Goal: Information Seeking & Learning: Learn about a topic

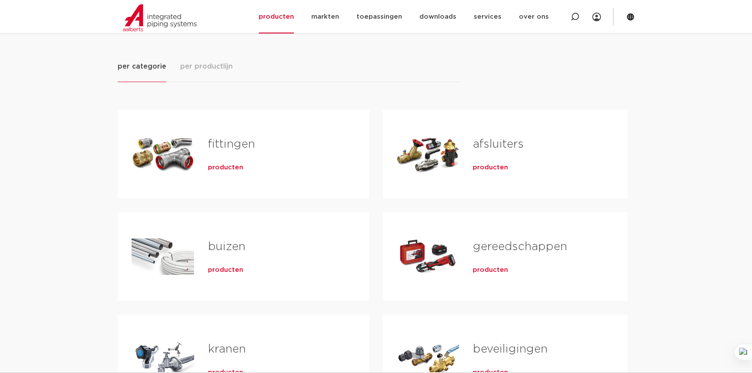
scroll to position [118, 0]
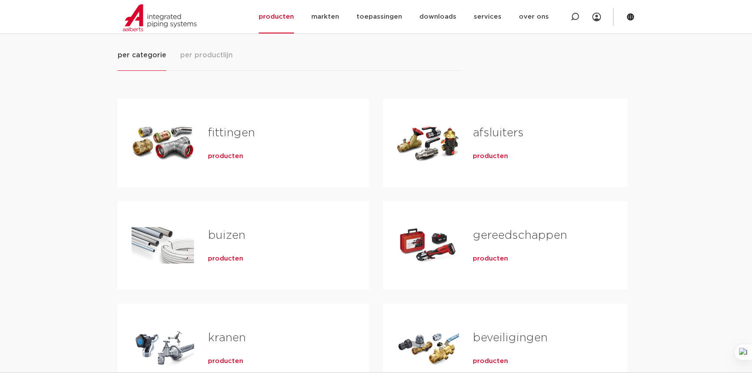
click at [227, 154] on span "producten" at bounding box center [225, 156] width 35 height 9
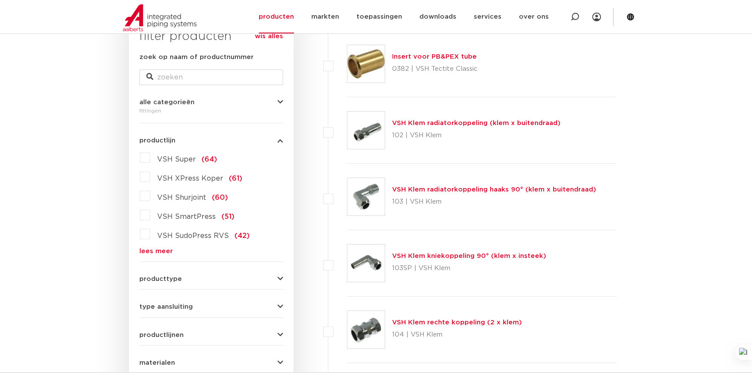
click at [162, 254] on link "lees meer" at bounding box center [211, 251] width 144 height 7
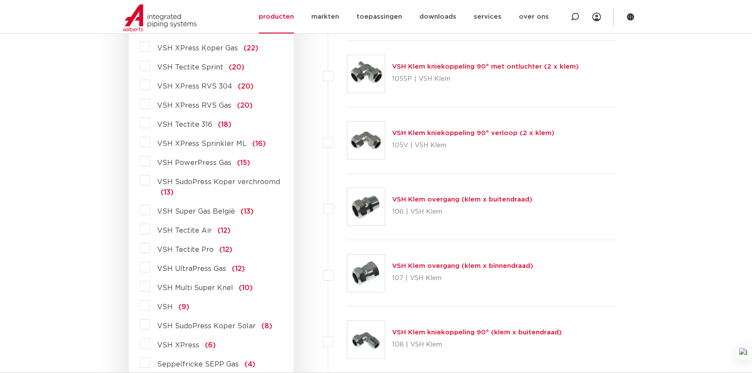
scroll to position [631, 0]
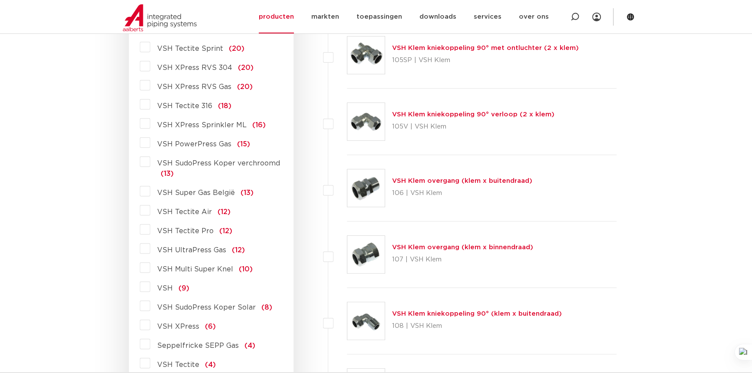
click at [186, 273] on span "VSH Multi Super Knel" at bounding box center [195, 269] width 76 height 7
click at [0, 0] on input "VSH Multi Super Knel (10)" at bounding box center [0, 0] width 0 height 0
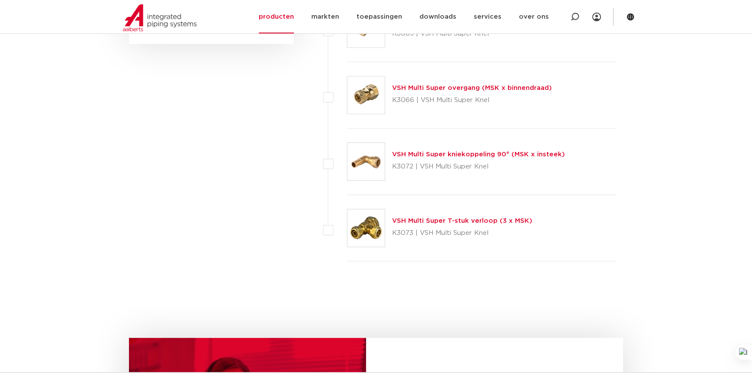
scroll to position [551, 0]
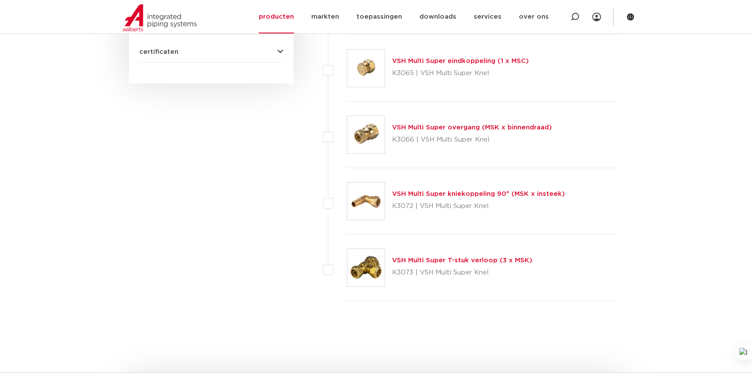
click at [450, 197] on link "VSH Multi Super kniekoppeling 90° (MSK x insteek)" at bounding box center [478, 194] width 173 height 7
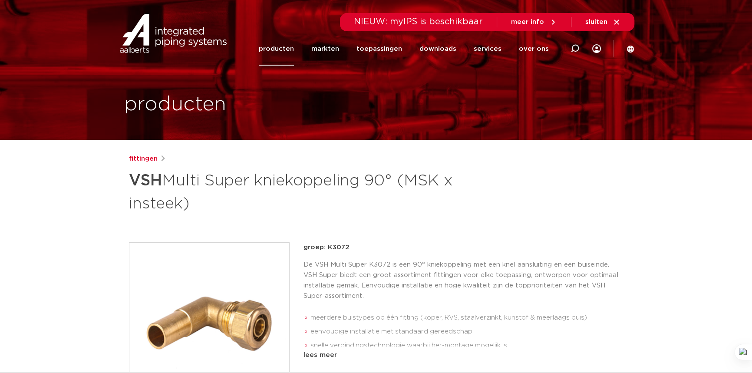
scroll to position [79, 0]
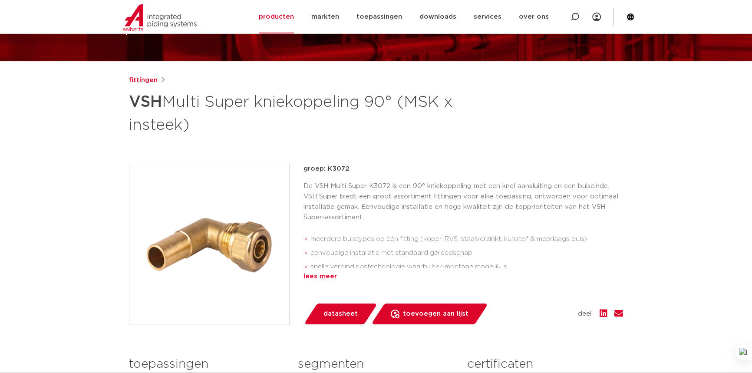
click at [338, 282] on div "lees meer" at bounding box center [462, 276] width 319 height 10
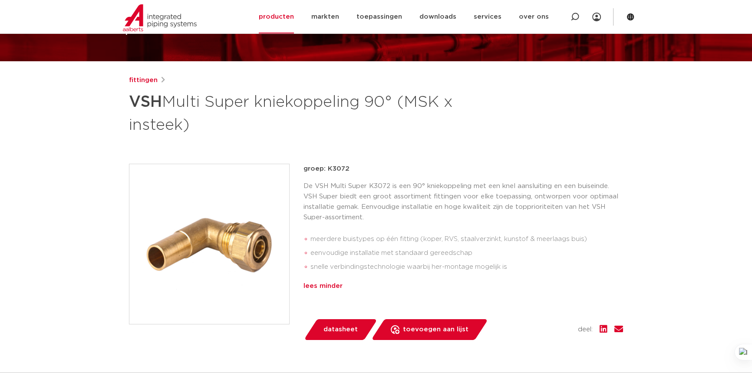
click at [343, 291] on div "lees minder" at bounding box center [462, 286] width 319 height 10
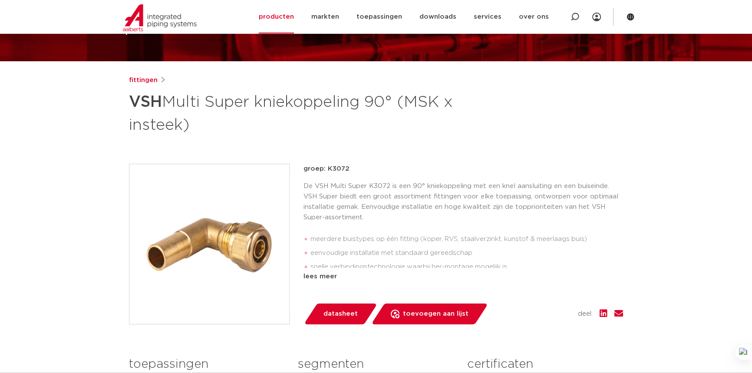
click at [343, 299] on div "groep: K3072 De VSH Multi Super K3072 is een 90° kniekoppeling met een knel aan…" at bounding box center [462, 244] width 319 height 161
click at [346, 282] on div "lees meer" at bounding box center [462, 276] width 319 height 10
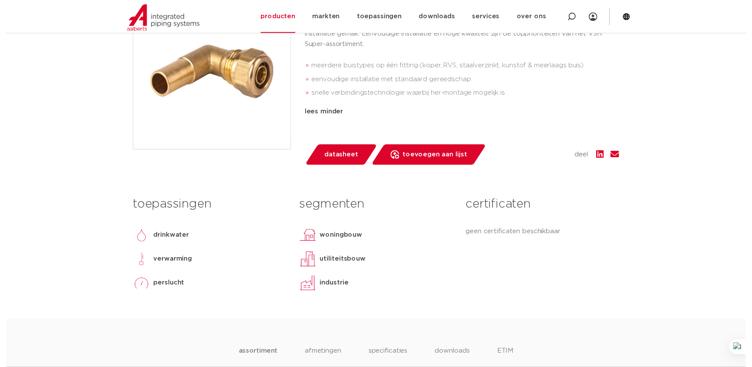
scroll to position [237, 0]
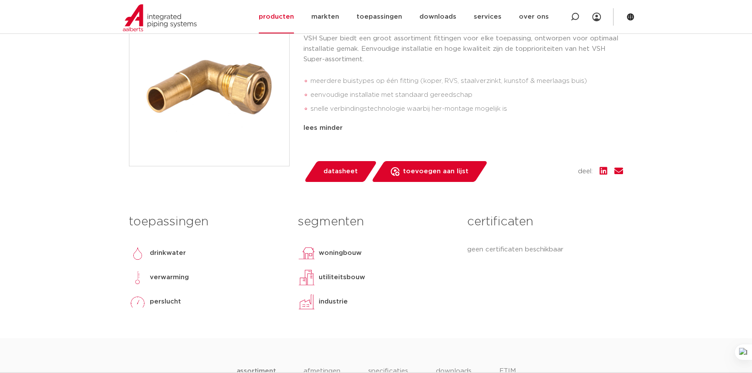
click at [348, 178] on span "datasheet" at bounding box center [340, 171] width 34 height 14
